Goal: Task Accomplishment & Management: Use online tool/utility

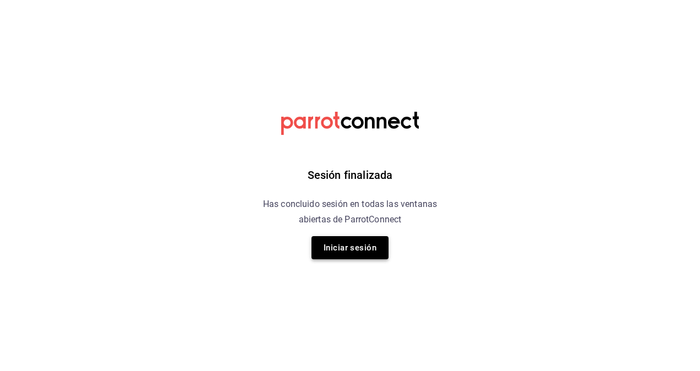
click at [362, 244] on button "Iniciar sesión" at bounding box center [349, 247] width 77 height 23
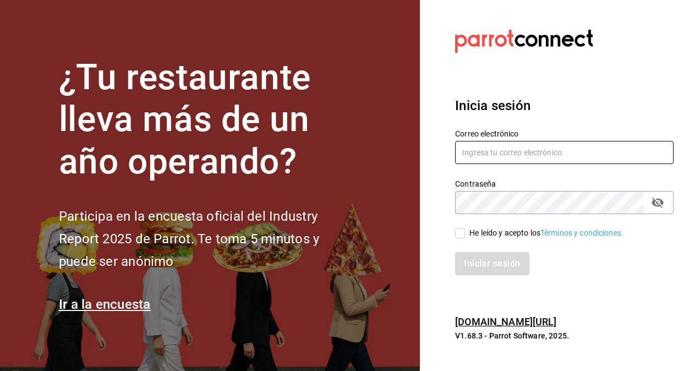
type input "[PERSON_NAME][EMAIL_ADDRESS][PERSON_NAME][DOMAIN_NAME]"
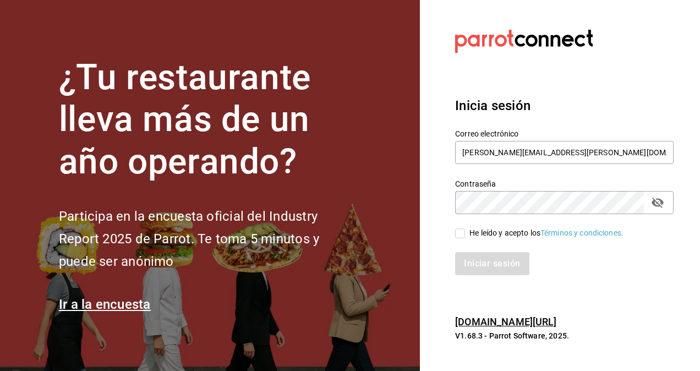
click at [461, 236] on input "He leído y acepto los Términos y condiciones." at bounding box center [460, 233] width 10 height 10
checkbox input "true"
click at [470, 249] on div "Iniciar sesión" at bounding box center [558, 257] width 232 height 36
click at [475, 254] on button "Iniciar sesión" at bounding box center [492, 263] width 75 height 23
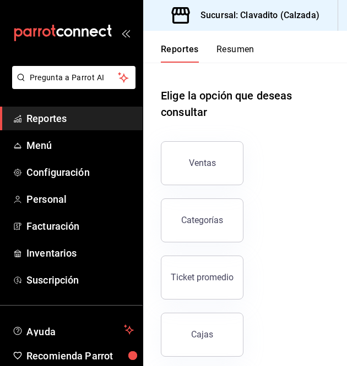
click at [32, 112] on span "Reportes" at bounding box center [79, 118] width 107 height 15
click at [178, 160] on button "Ventas" at bounding box center [202, 163] width 83 height 44
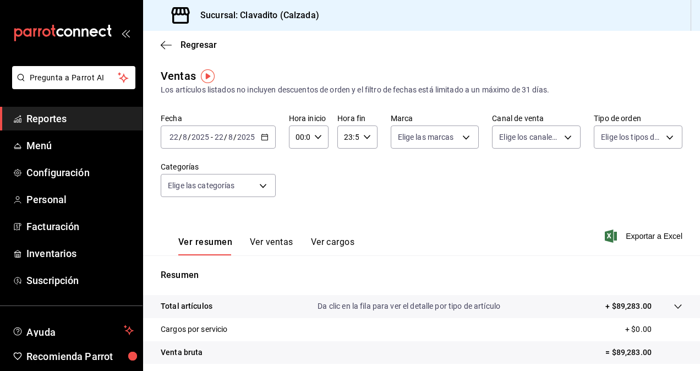
click at [267, 139] on icon "button" at bounding box center [265, 137] width 8 height 8
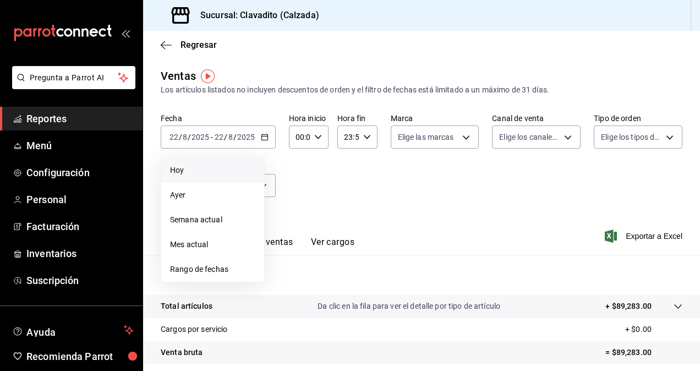
click at [185, 173] on span "Hoy" at bounding box center [212, 171] width 85 height 12
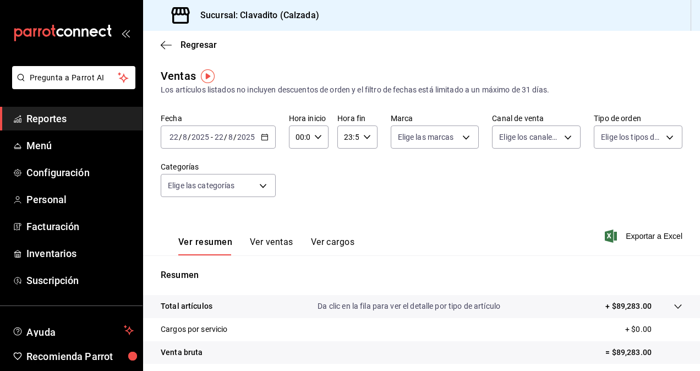
click at [260, 240] on button "Ver ventas" at bounding box center [271, 246] width 43 height 19
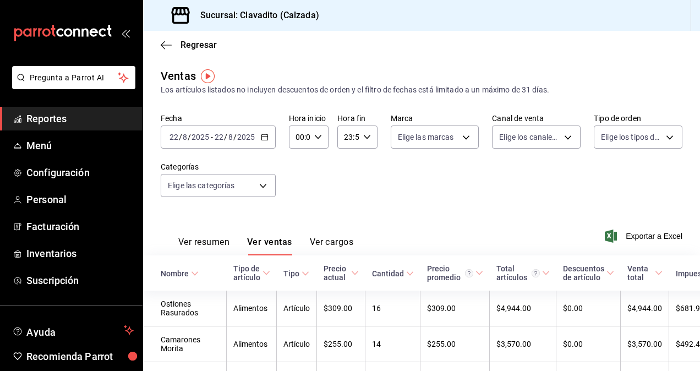
click at [220, 247] on button "Ver resumen" at bounding box center [203, 246] width 51 height 19
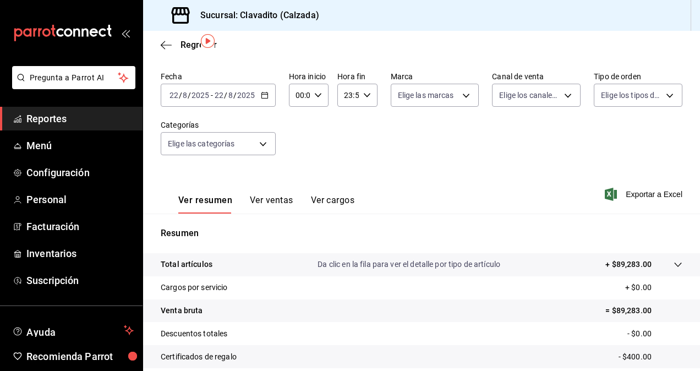
scroll to position [28, 0]
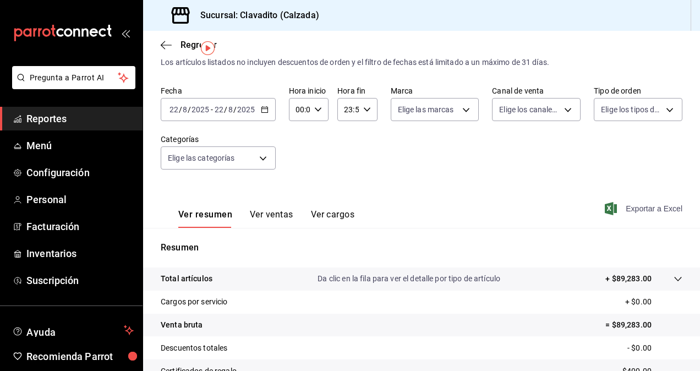
click at [639, 208] on span "Exportar a Excel" at bounding box center [644, 208] width 75 height 13
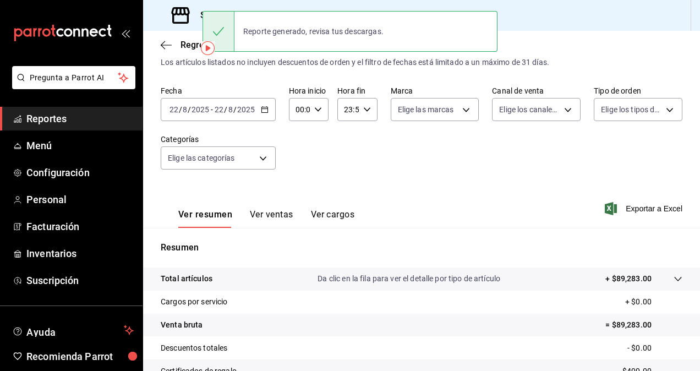
click at [61, 119] on span "Reportes" at bounding box center [79, 118] width 107 height 15
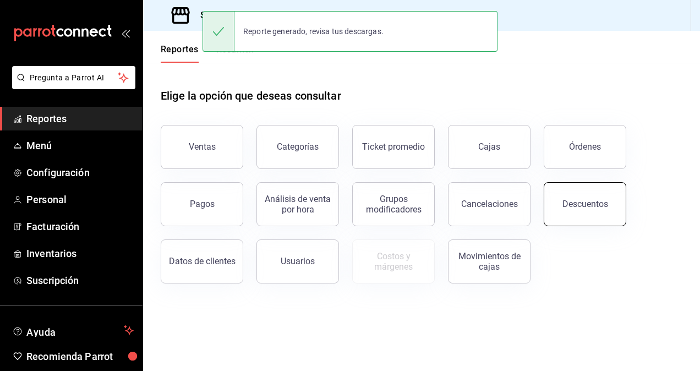
click at [591, 206] on div "Descuentos" at bounding box center [585, 204] width 46 height 10
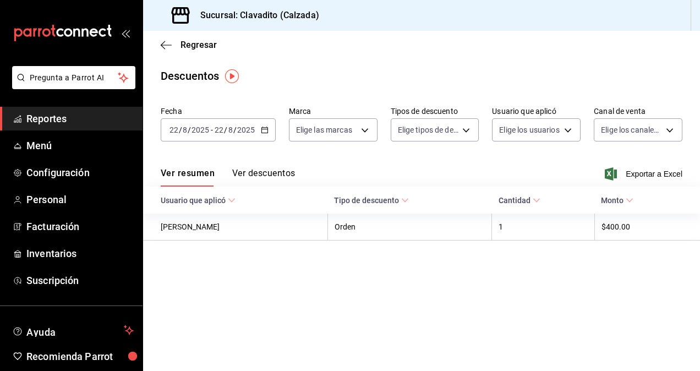
click at [261, 129] on \(Stroke\) "button" at bounding box center [264, 129] width 6 height 1
click at [420, 165] on div "Ver resumen Ver descuentos Exportar a Excel" at bounding box center [421, 171] width 557 height 32
click at [628, 169] on span "Exportar a Excel" at bounding box center [644, 173] width 75 height 13
click at [79, 127] on link "Reportes" at bounding box center [71, 119] width 143 height 24
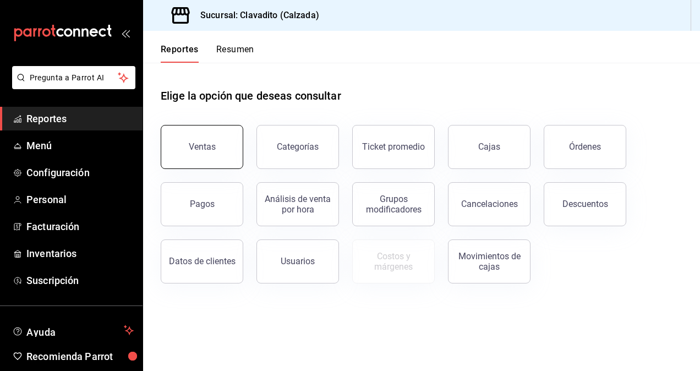
click at [193, 145] on div "Ventas" at bounding box center [202, 146] width 27 height 10
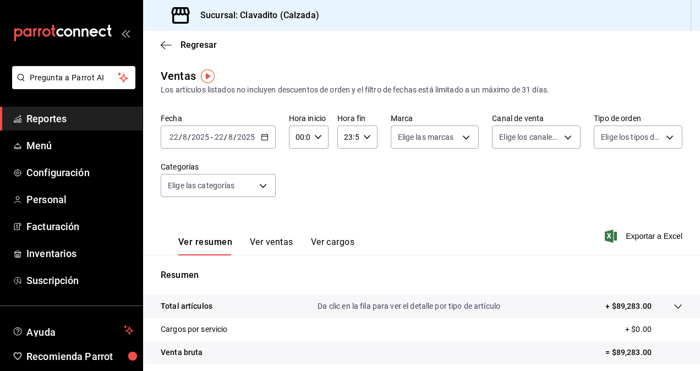
click at [293, 243] on div "Ver resumen Ver ventas Ver cargos" at bounding box center [266, 246] width 176 height 19
click at [291, 243] on button "Ver ventas" at bounding box center [271, 246] width 43 height 19
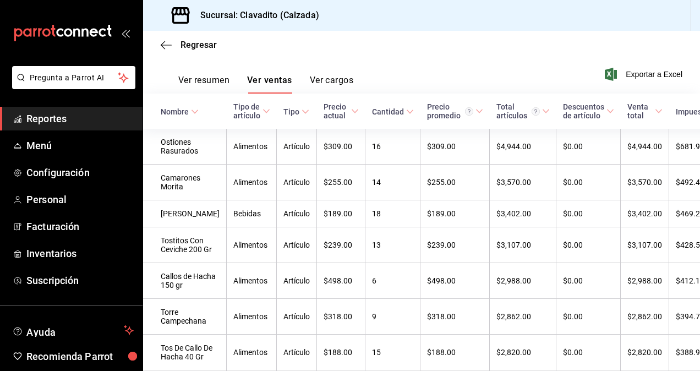
scroll to position [168, 0]
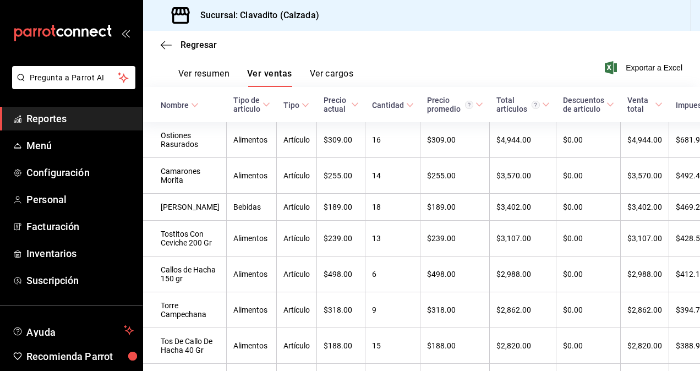
click at [169, 102] on div "Nombre" at bounding box center [175, 105] width 28 height 9
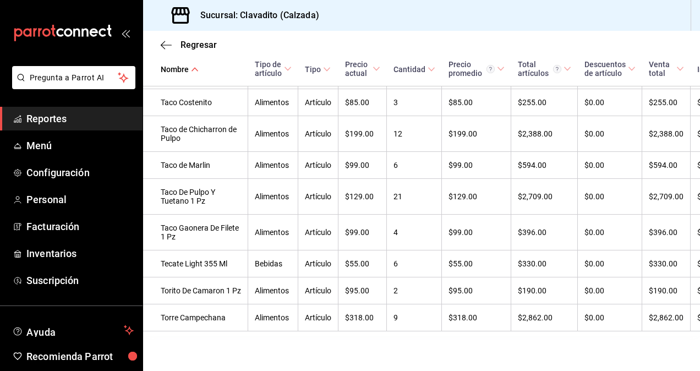
scroll to position [2421, 0]
